Goal: Information Seeking & Learning: Learn about a topic

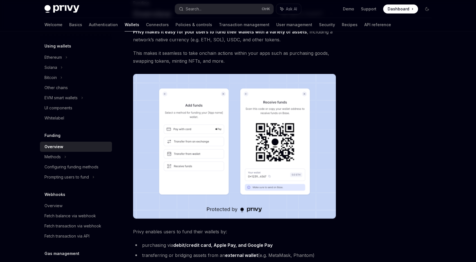
scroll to position [43, 0]
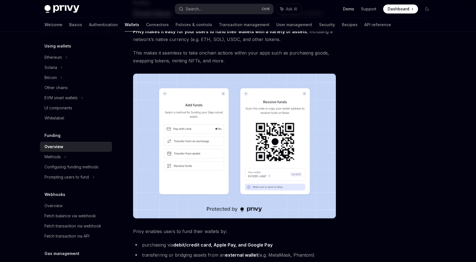
click at [351, 8] on link "Demo" at bounding box center [348, 9] width 11 height 6
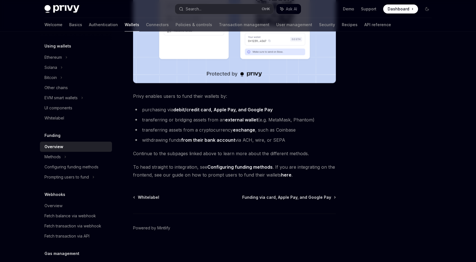
scroll to position [0, 0]
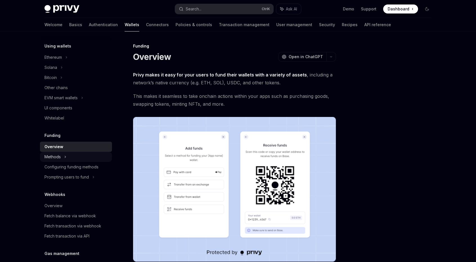
click at [56, 159] on div "Methods" at bounding box center [52, 157] width 16 height 7
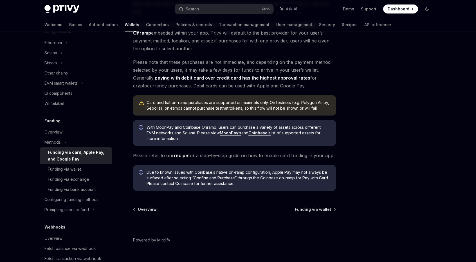
scroll to position [97, 0]
click at [87, 192] on div "Funding via bank account" at bounding box center [72, 189] width 48 height 7
type textarea "*"
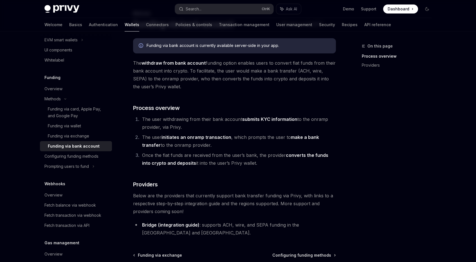
scroll to position [191, 0]
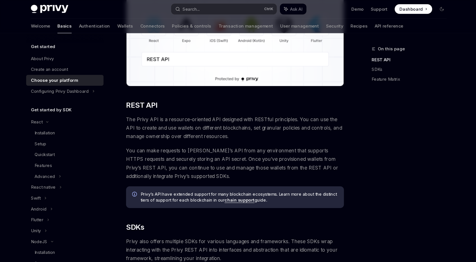
scroll to position [105, 0]
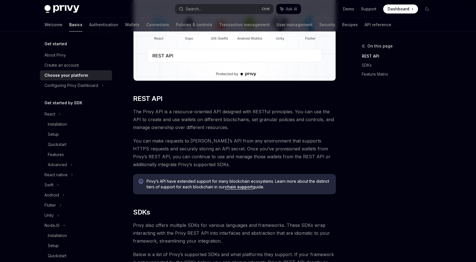
click at [238, 187] on link "chain support" at bounding box center [239, 187] width 28 height 5
type textarea "*"
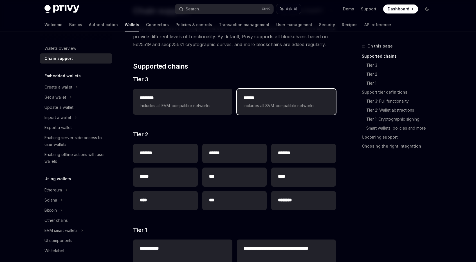
scroll to position [47, 0]
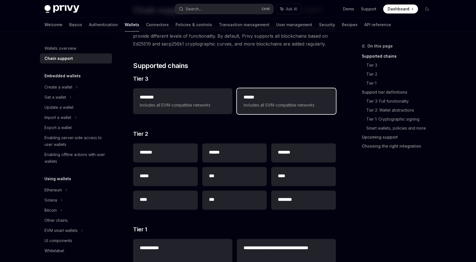
click at [295, 95] on h2 "******" at bounding box center [287, 97] width 86 height 7
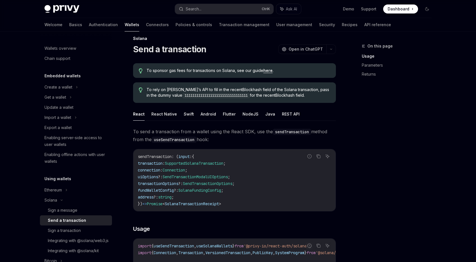
scroll to position [8, 0]
